Goal: Task Accomplishment & Management: Complete application form

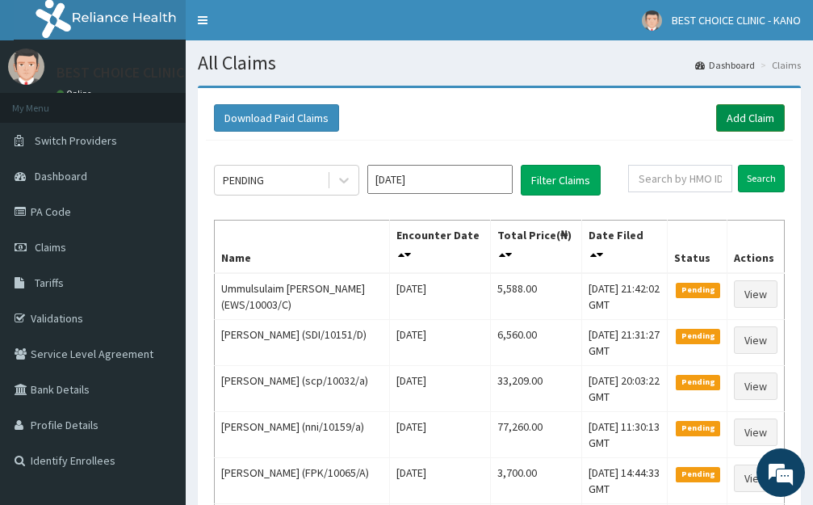
click at [752, 110] on link "Add Claim" at bounding box center [750, 117] width 69 height 27
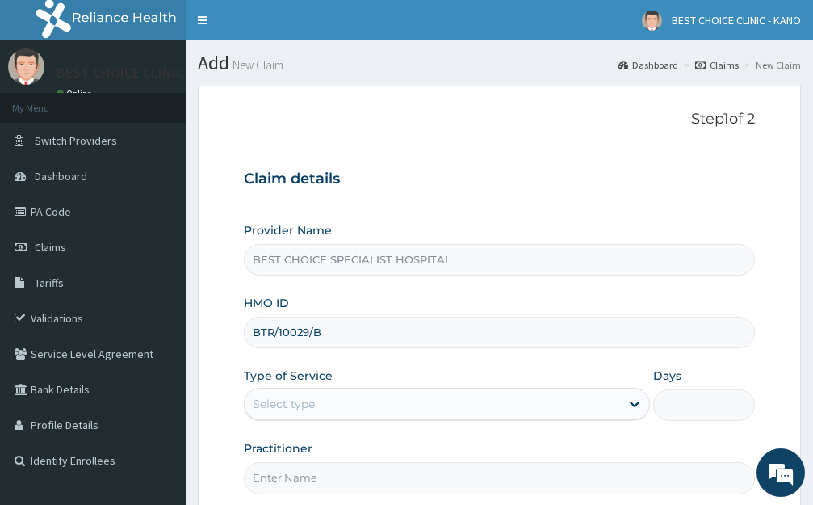
type input "BTR/10029/B"
click at [278, 407] on div "Select type" at bounding box center [284, 404] width 62 height 16
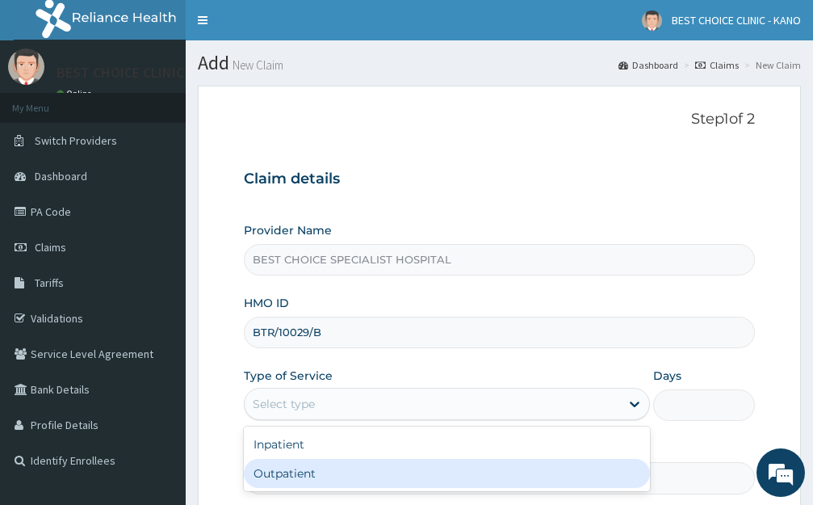
click at [294, 476] on div "Outpatient" at bounding box center [447, 473] width 406 height 29
type input "1"
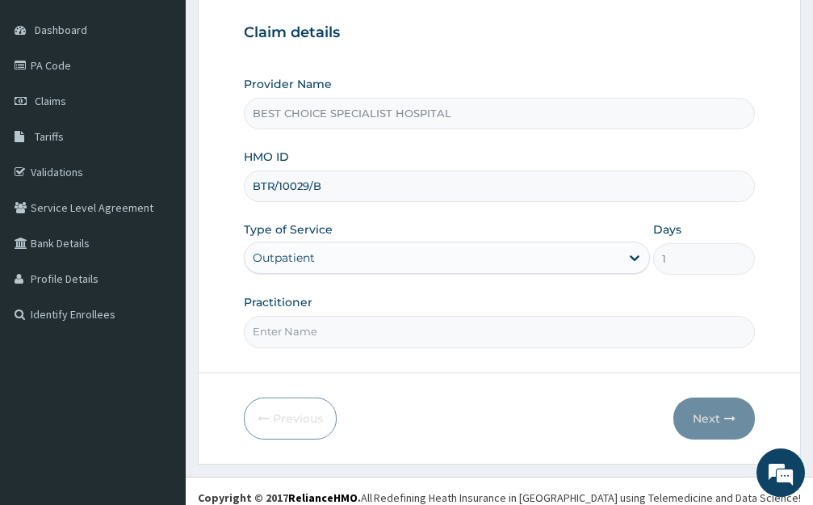
scroll to position [159, 0]
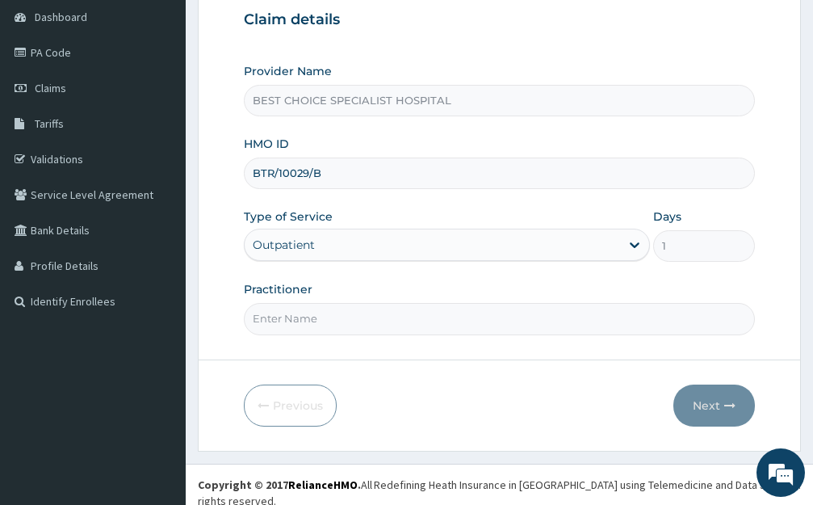
click at [302, 308] on input "Practitioner" at bounding box center [499, 318] width 511 height 31
type input "DR. UWAIS"
click at [697, 400] on button "Next" at bounding box center [714, 405] width 82 height 42
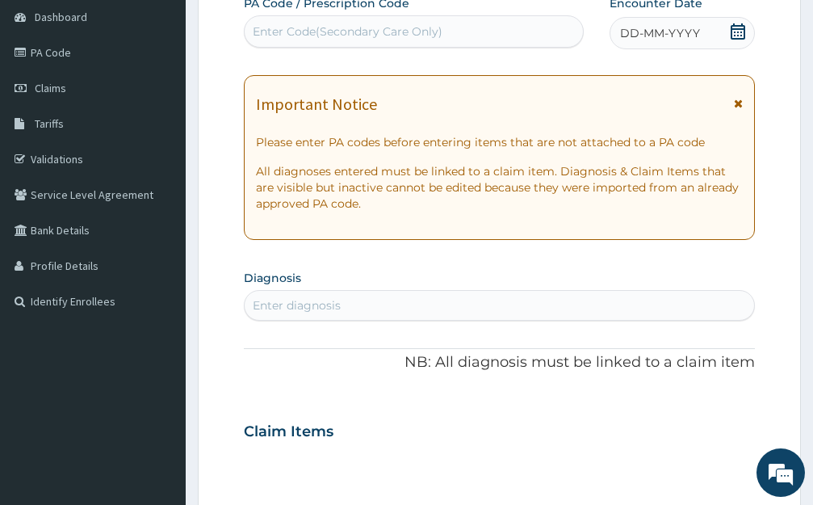
scroll to position [0, 0]
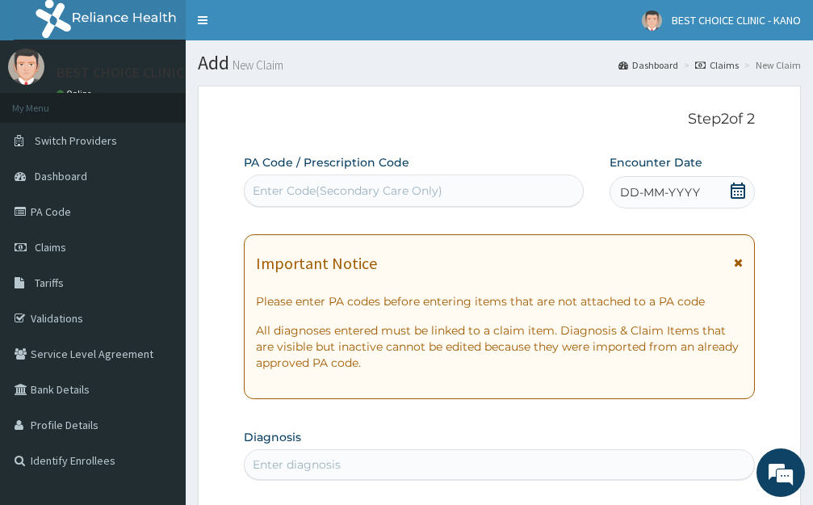
click at [300, 191] on div "Enter Code(Secondary Care Only)" at bounding box center [348, 190] width 190 height 16
paste input "PA/86EA57"
type input "PA/86EA57"
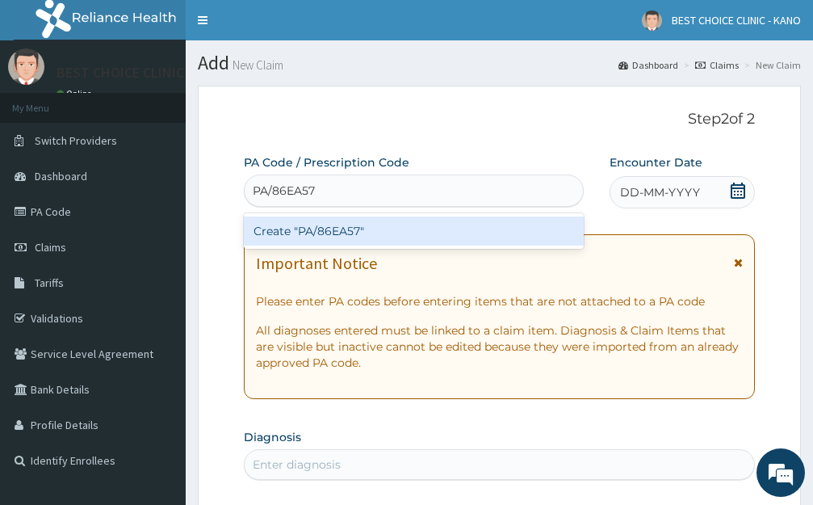
click at [350, 228] on div "Create "PA/86EA57"" at bounding box center [414, 230] width 340 height 29
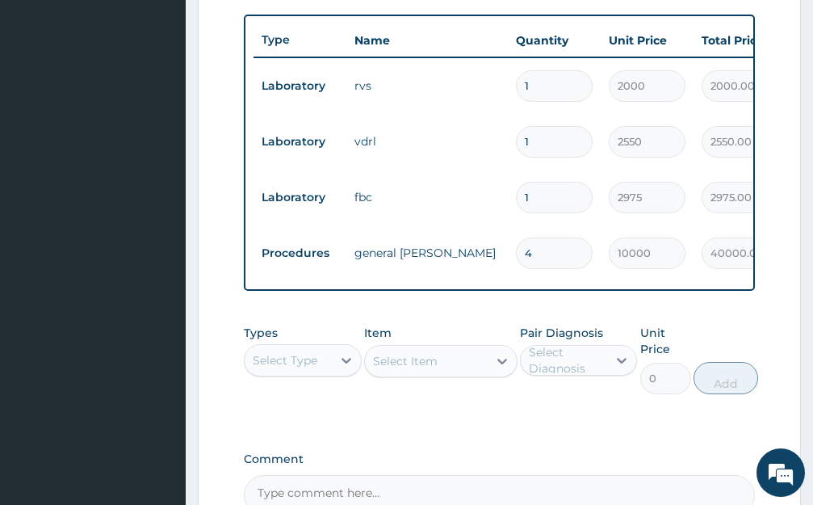
scroll to position [796, 0]
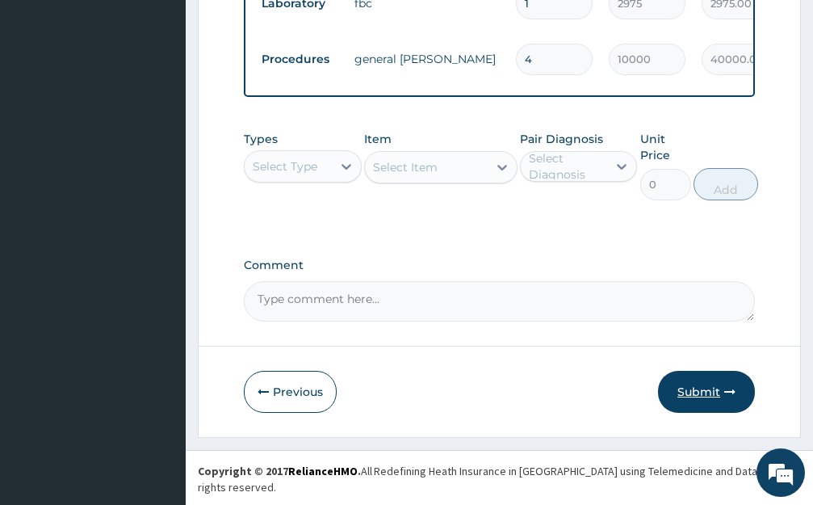
click at [685, 413] on button "Submit" at bounding box center [706, 392] width 97 height 42
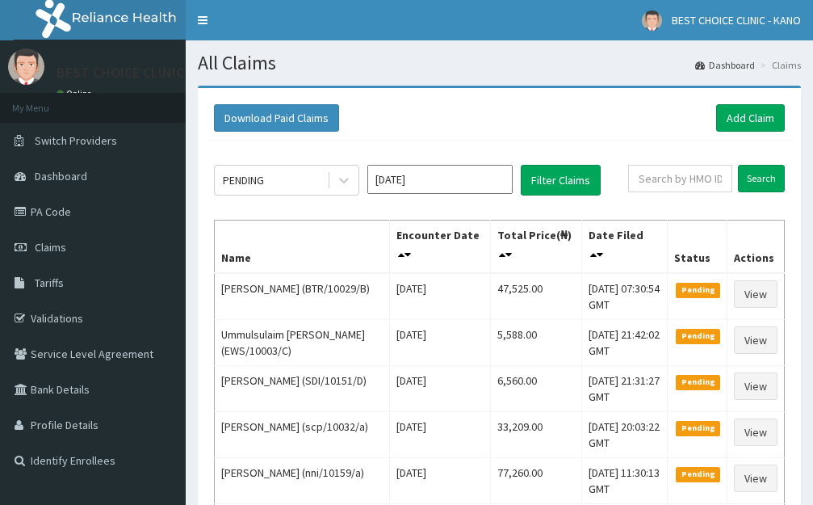
click at [39, 218] on link "PA Code" at bounding box center [93, 212] width 186 height 36
